Goal: Task Accomplishment & Management: Manage account settings

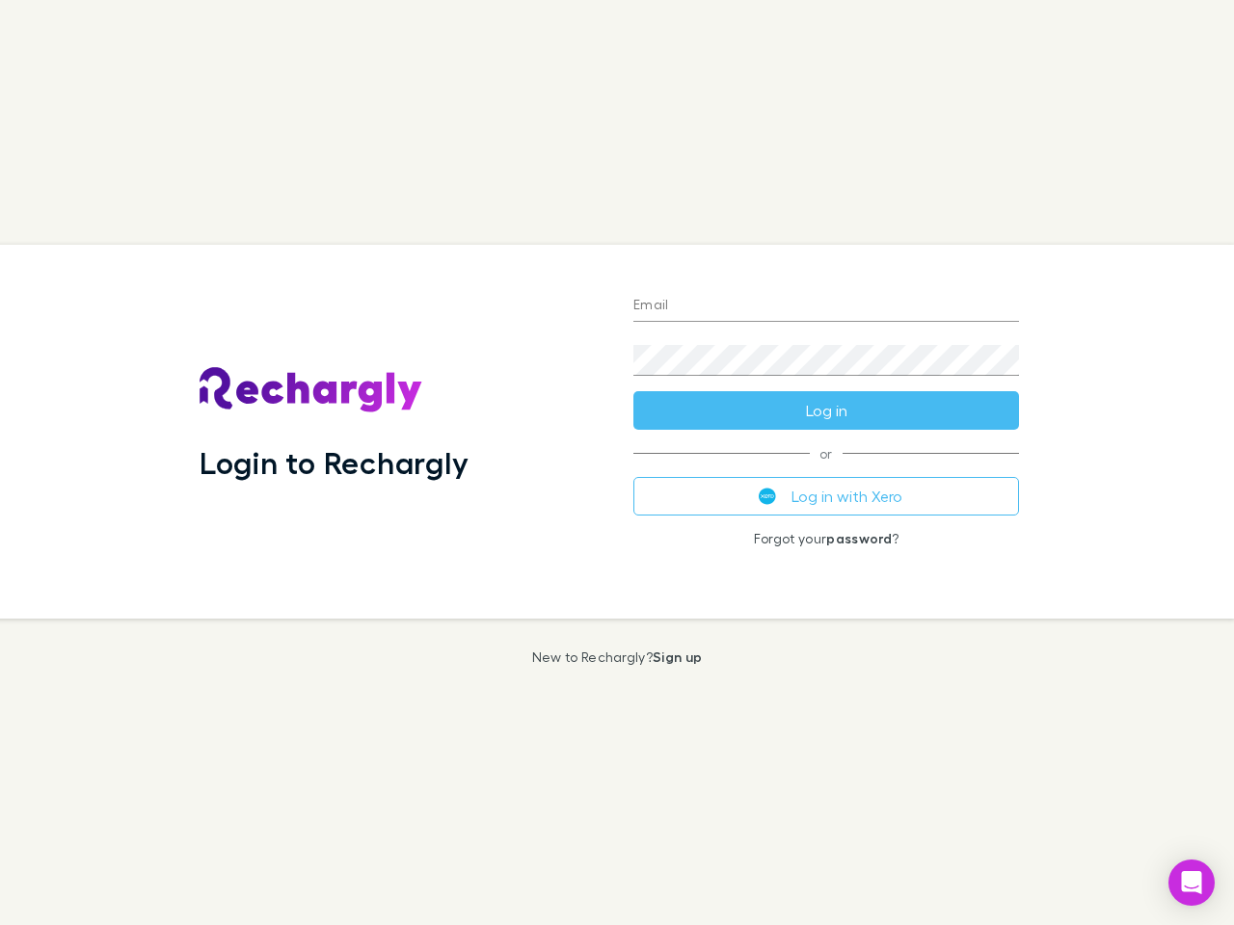
click at [617, 463] on div "Login to Rechargly" at bounding box center [401, 432] width 434 height 374
click at [826, 307] on input "Email" at bounding box center [826, 306] width 386 height 31
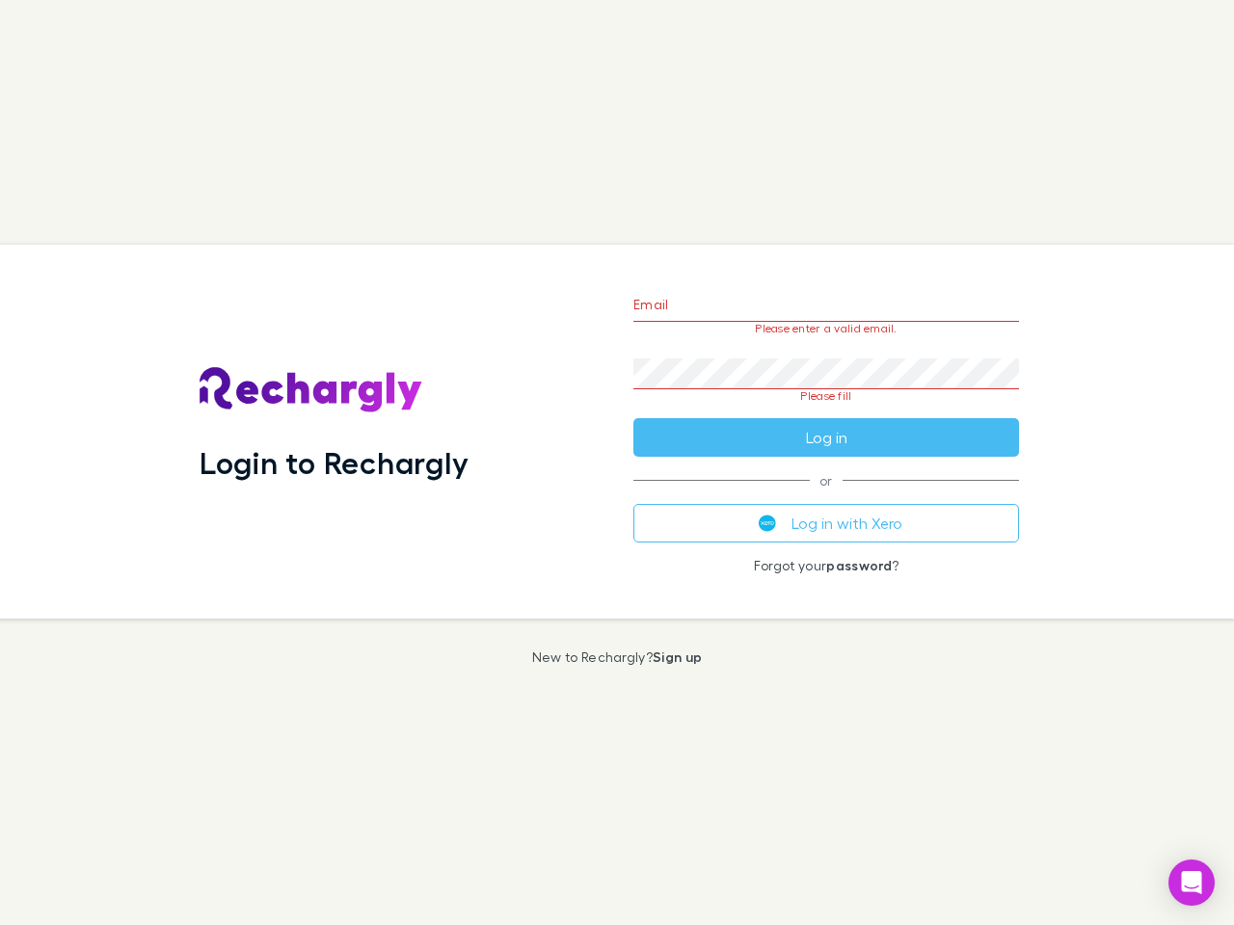
click at [826, 411] on form "Email Please enter a valid email. Password Please fill Log in" at bounding box center [826, 366] width 386 height 181
click at [826, 496] on div "Email Please enter a valid email. Password Please fill Log in or Log in with Xe…" at bounding box center [826, 432] width 416 height 374
click at [1191, 883] on icon "Open Intercom Messenger" at bounding box center [1192, 882] width 20 height 23
